Goal: Task Accomplishment & Management: Manage account settings

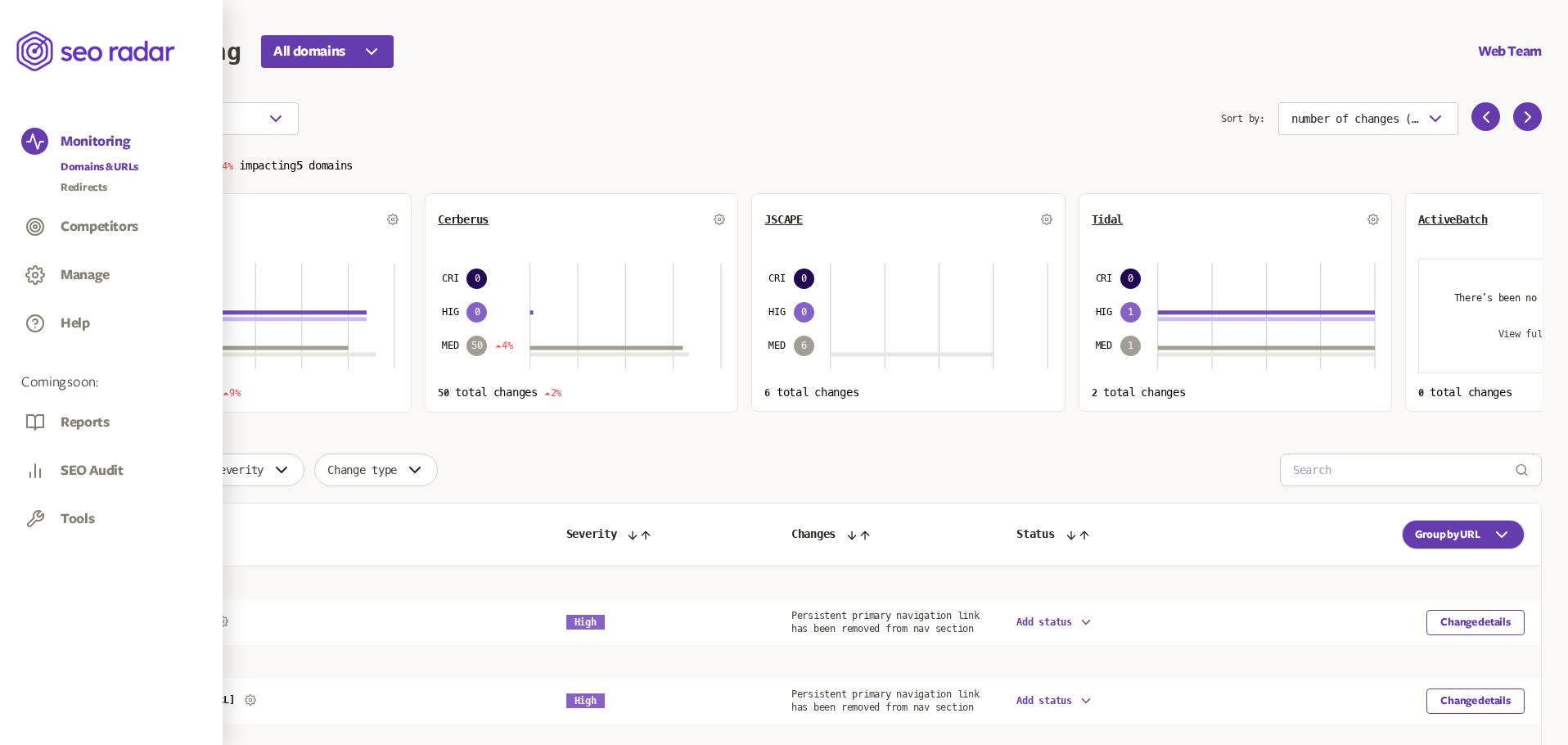
click at [64, 519] on div "Tools" at bounding box center [77, 523] width 33 height 26
click at [82, 519] on div "Tools" at bounding box center [77, 523] width 33 height 26
click at [87, 278] on button "Manage" at bounding box center [85, 275] width 49 height 18
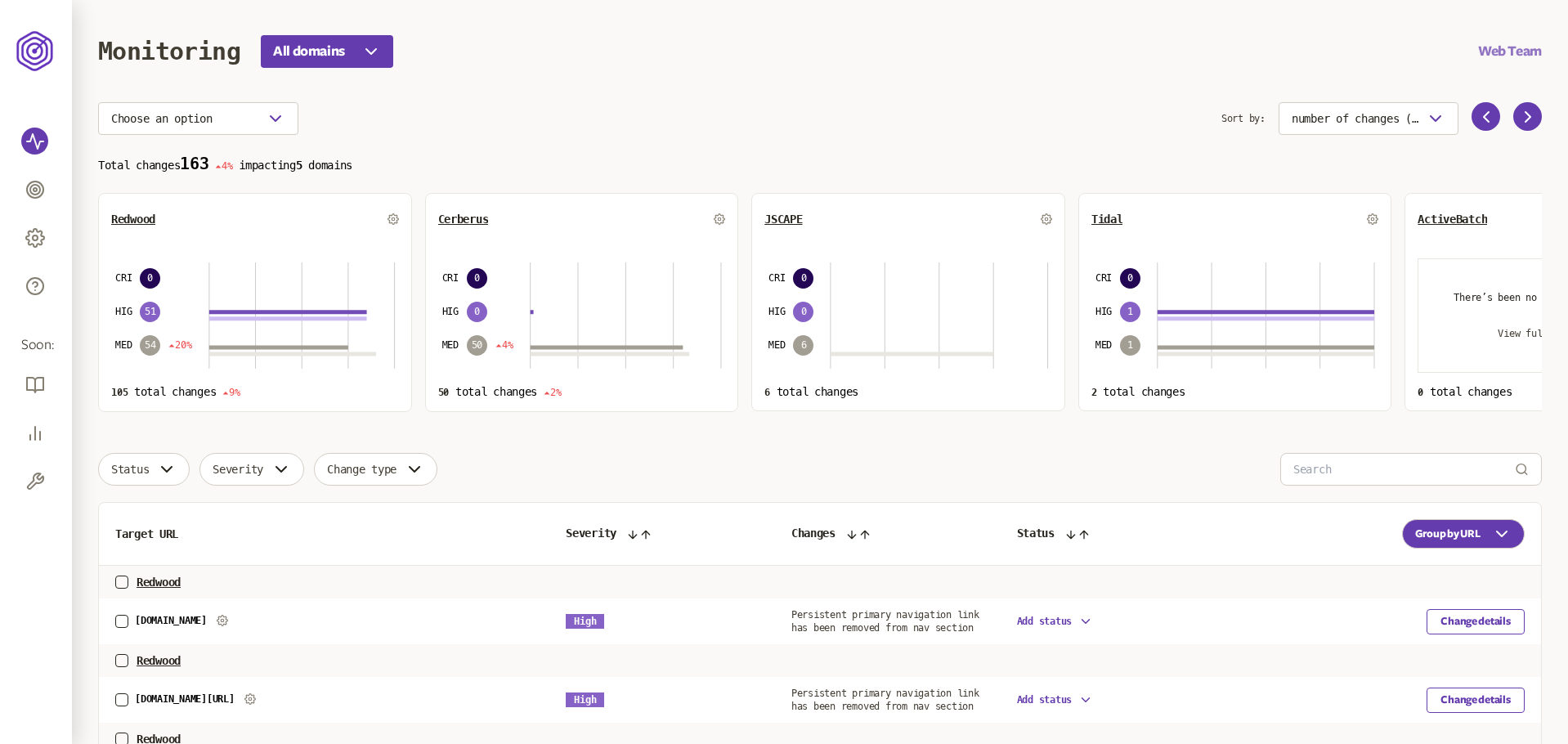
click at [1489, 54] on button "Web Team" at bounding box center [1509, 51] width 64 height 20
click at [1481, 109] on link "Subscription" at bounding box center [1486, 106] width 82 height 13
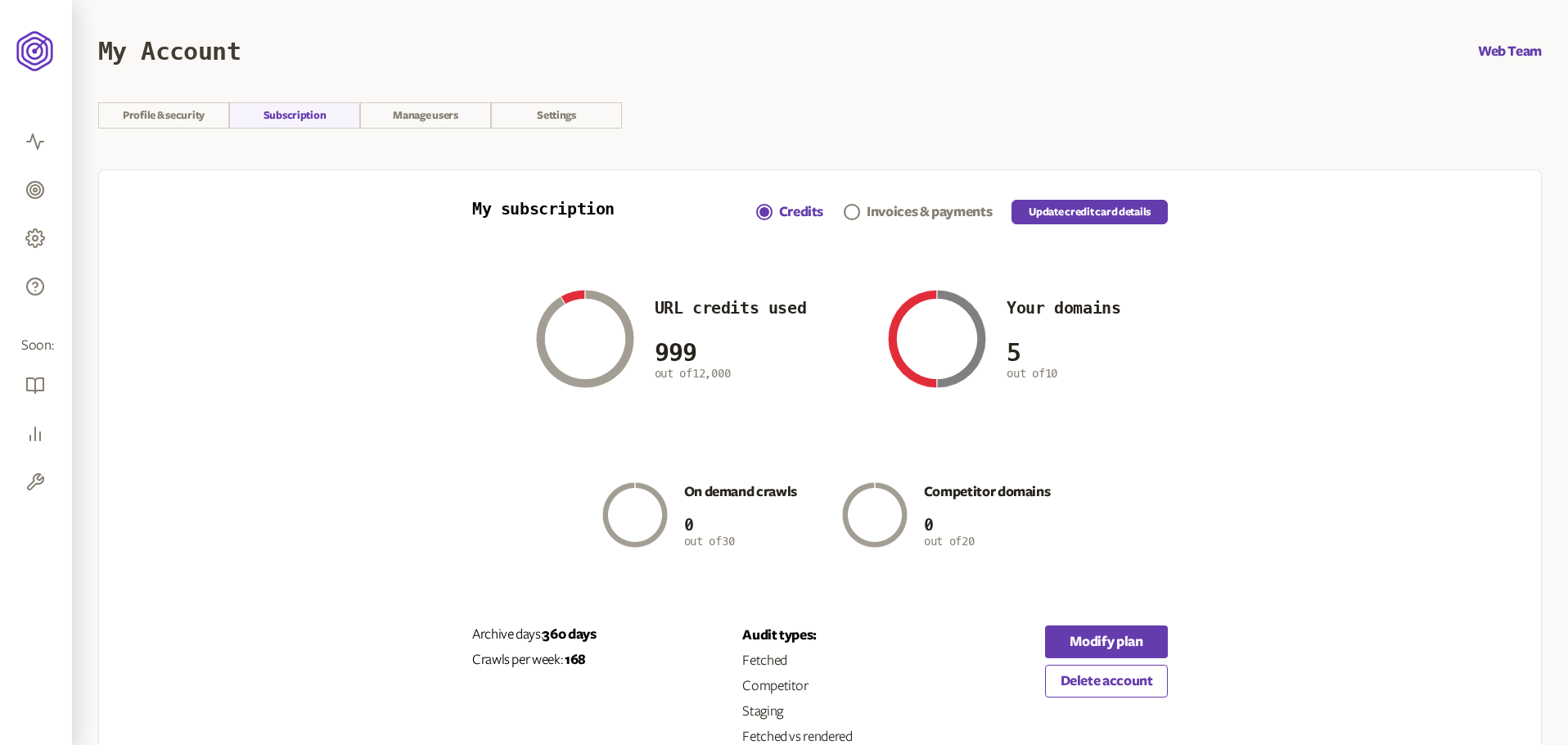
click at [874, 218] on div "Invoices & payments" at bounding box center [929, 212] width 125 height 20
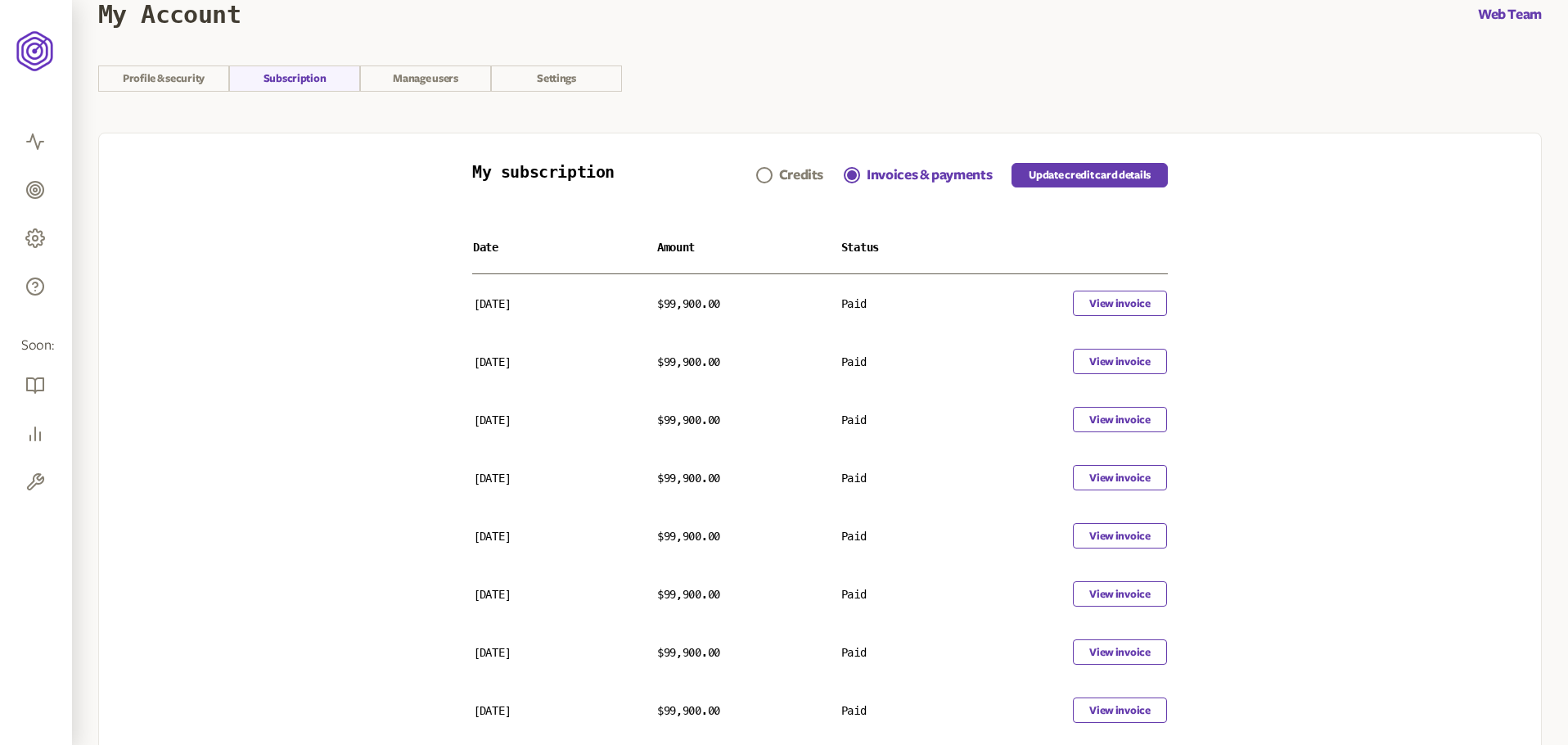
scroll to position [94, 0]
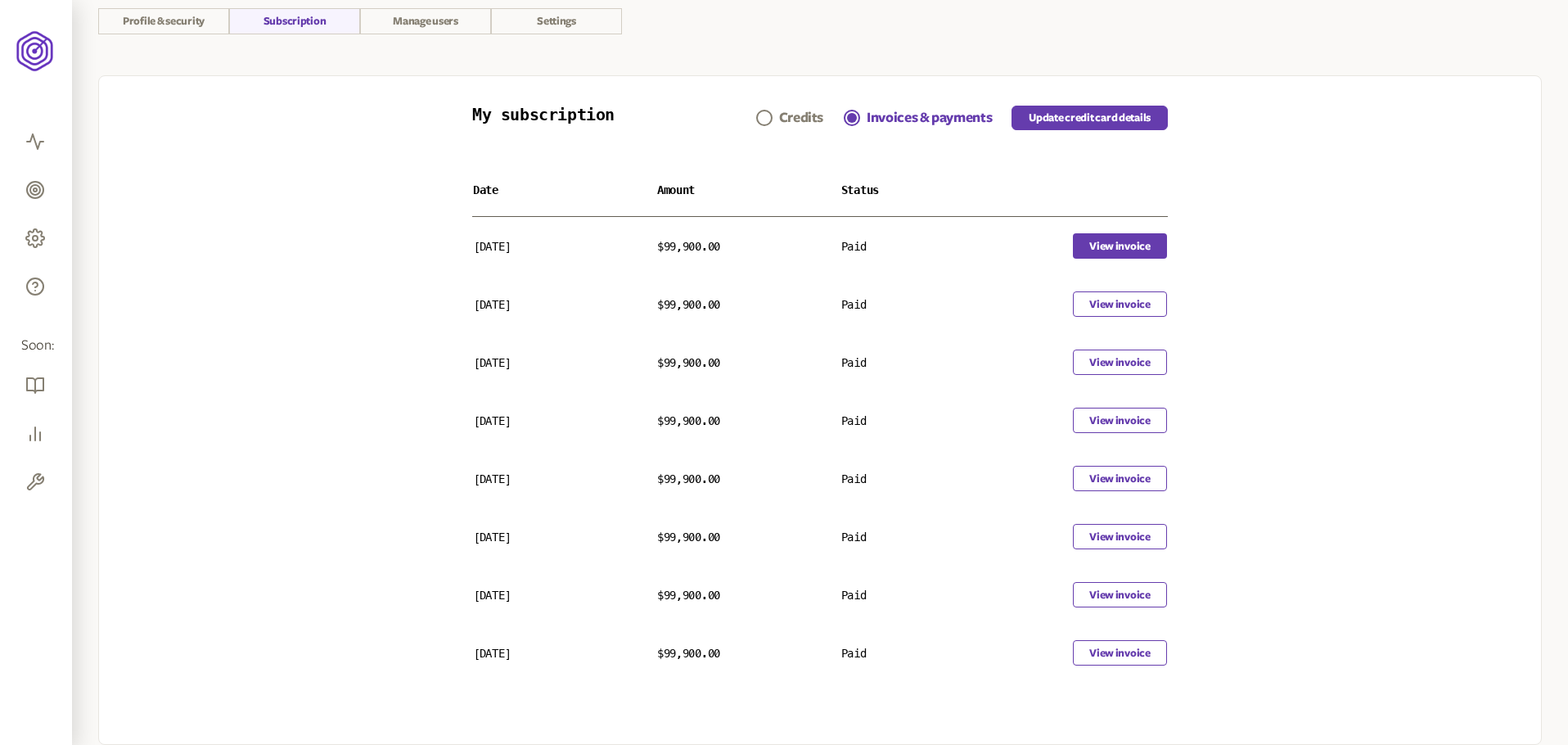
click at [1099, 241] on button "View invoice" at bounding box center [1120, 246] width 94 height 26
click at [1095, 247] on button "View invoice" at bounding box center [1120, 246] width 94 height 26
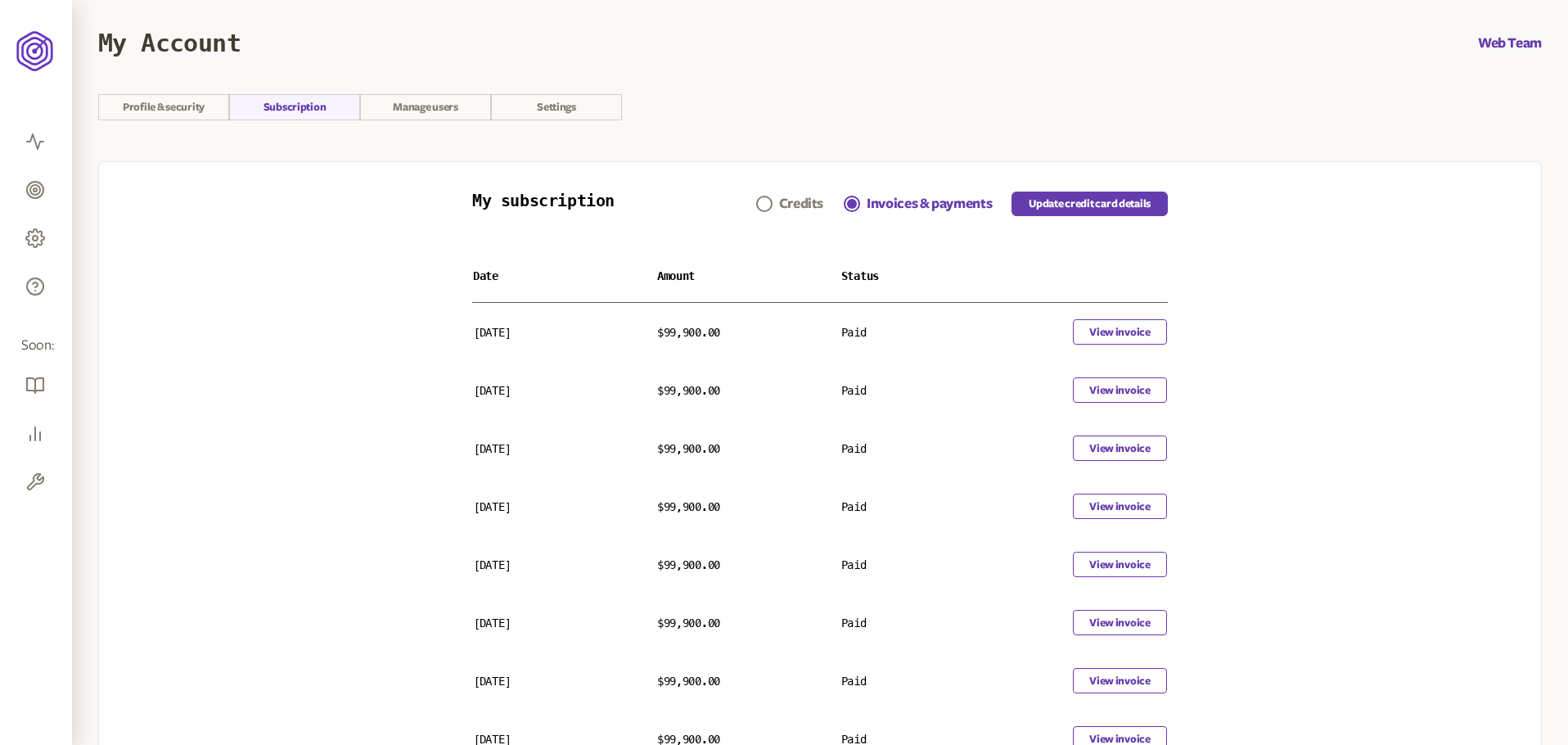
scroll to position [0, 0]
